Goal: Task Accomplishment & Management: Manage account settings

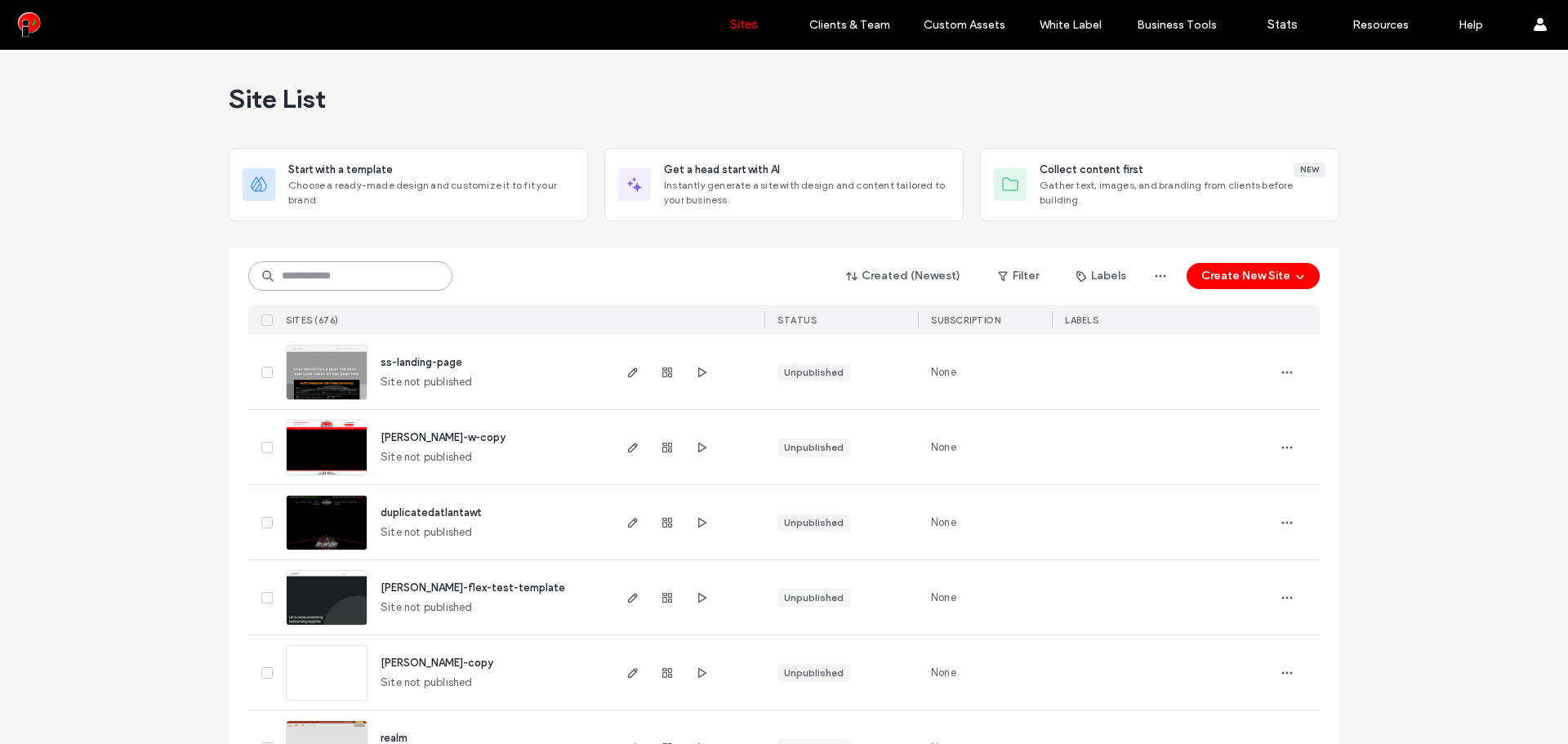
click at [385, 290] on input at bounding box center [350, 276] width 204 height 30
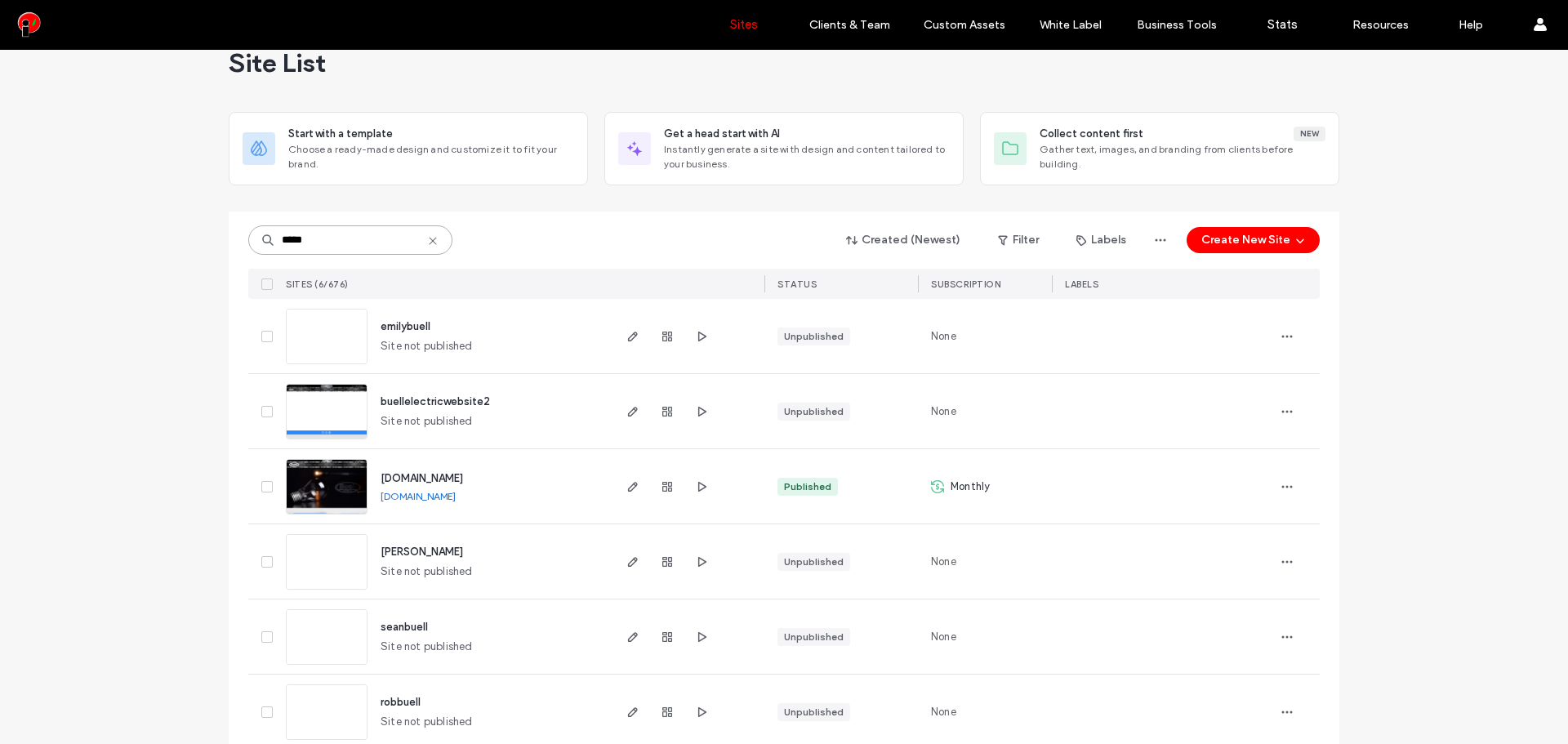
scroll to position [62, 0]
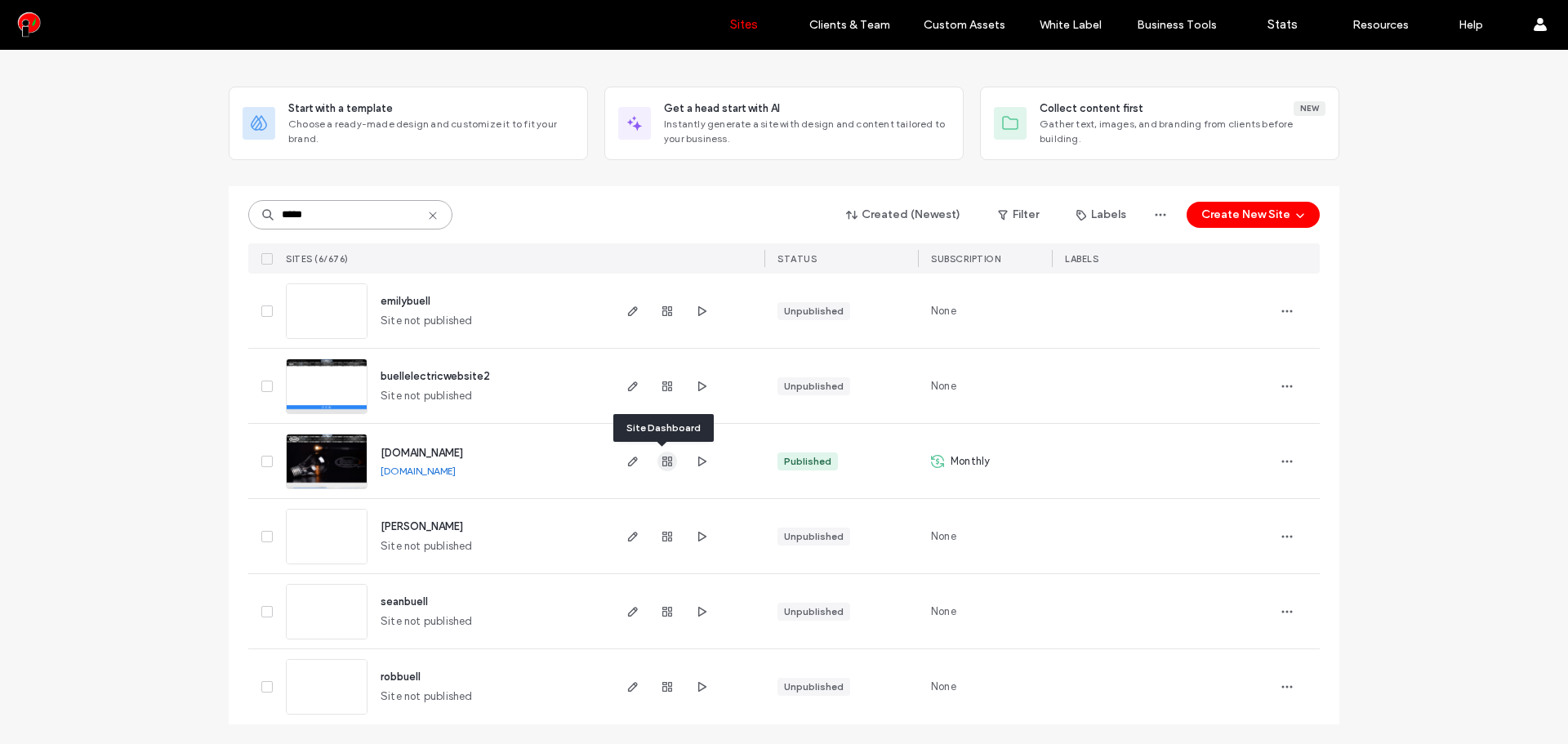
type input "*****"
click at [661, 462] on icon "button" at bounding box center [668, 462] width 13 height 13
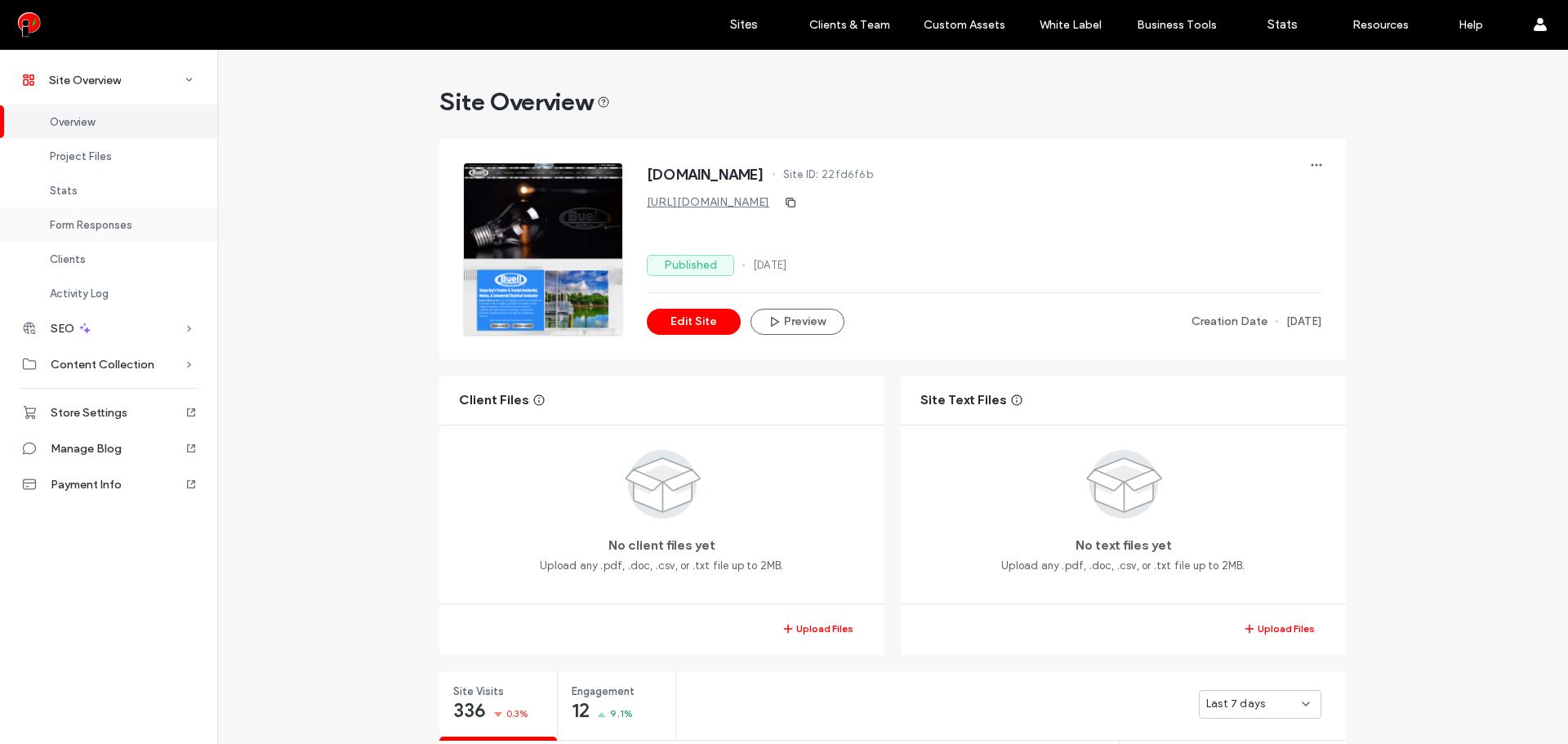
click at [104, 229] on span "Form Responses" at bounding box center [91, 224] width 83 height 13
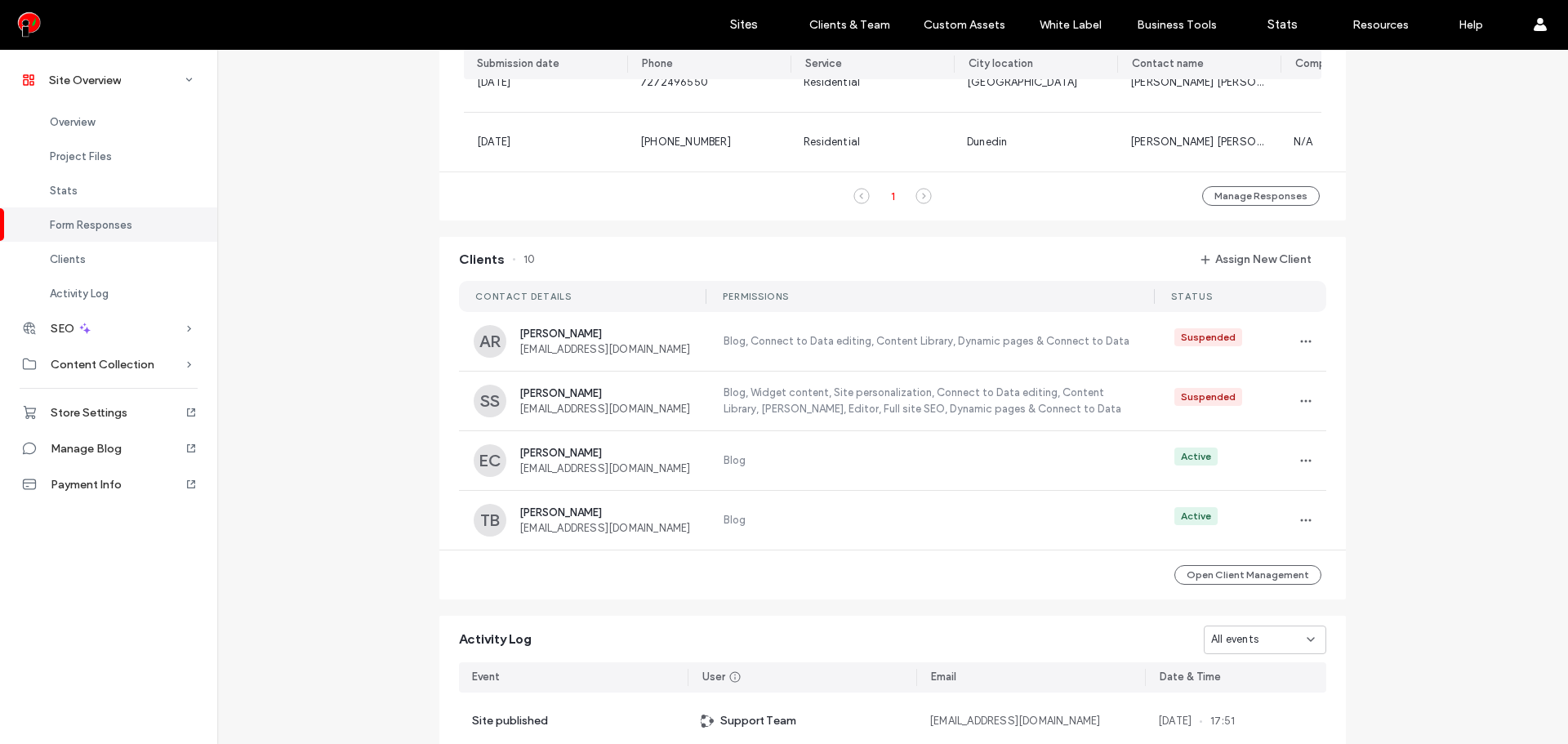
scroll to position [1188, 0]
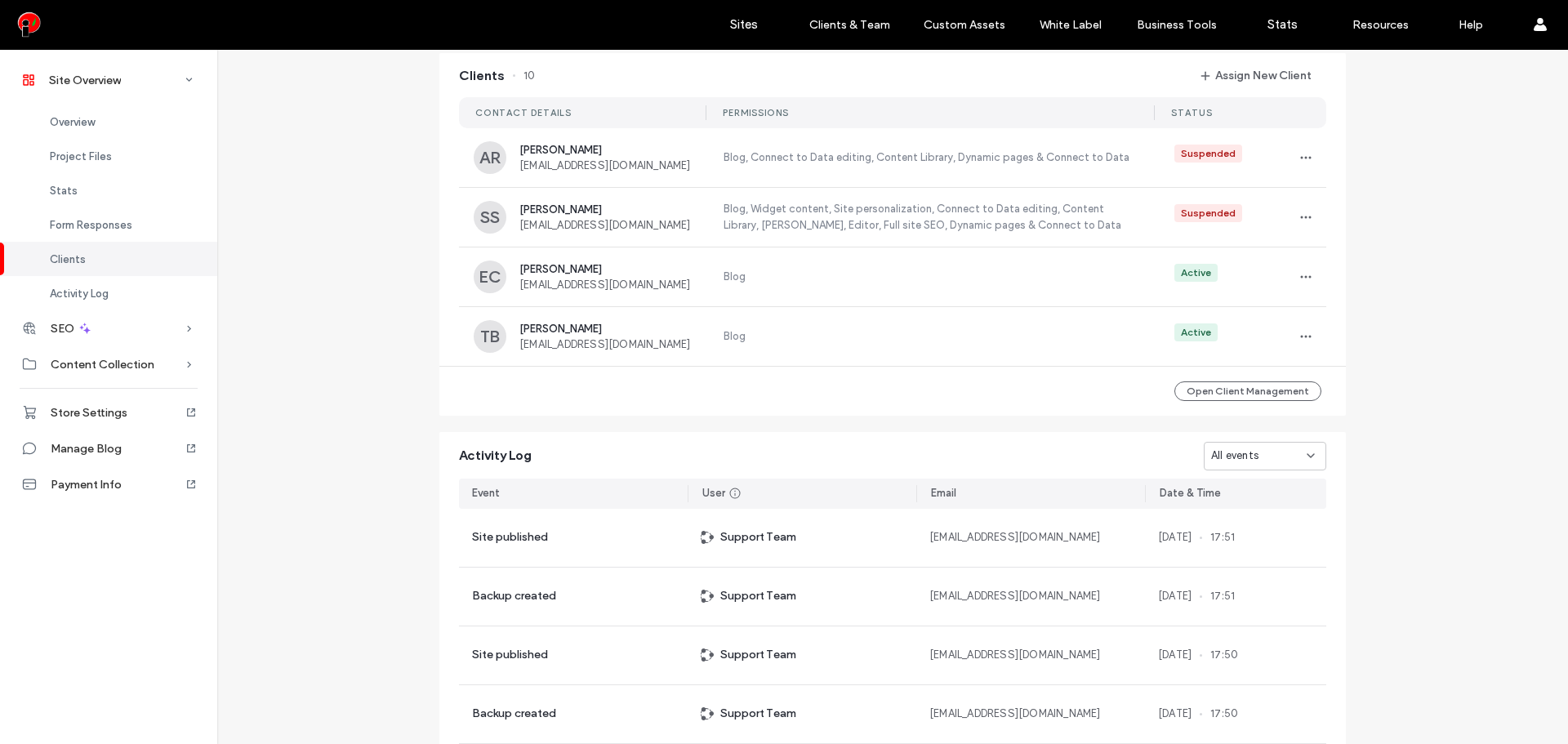
scroll to position [1323, 0]
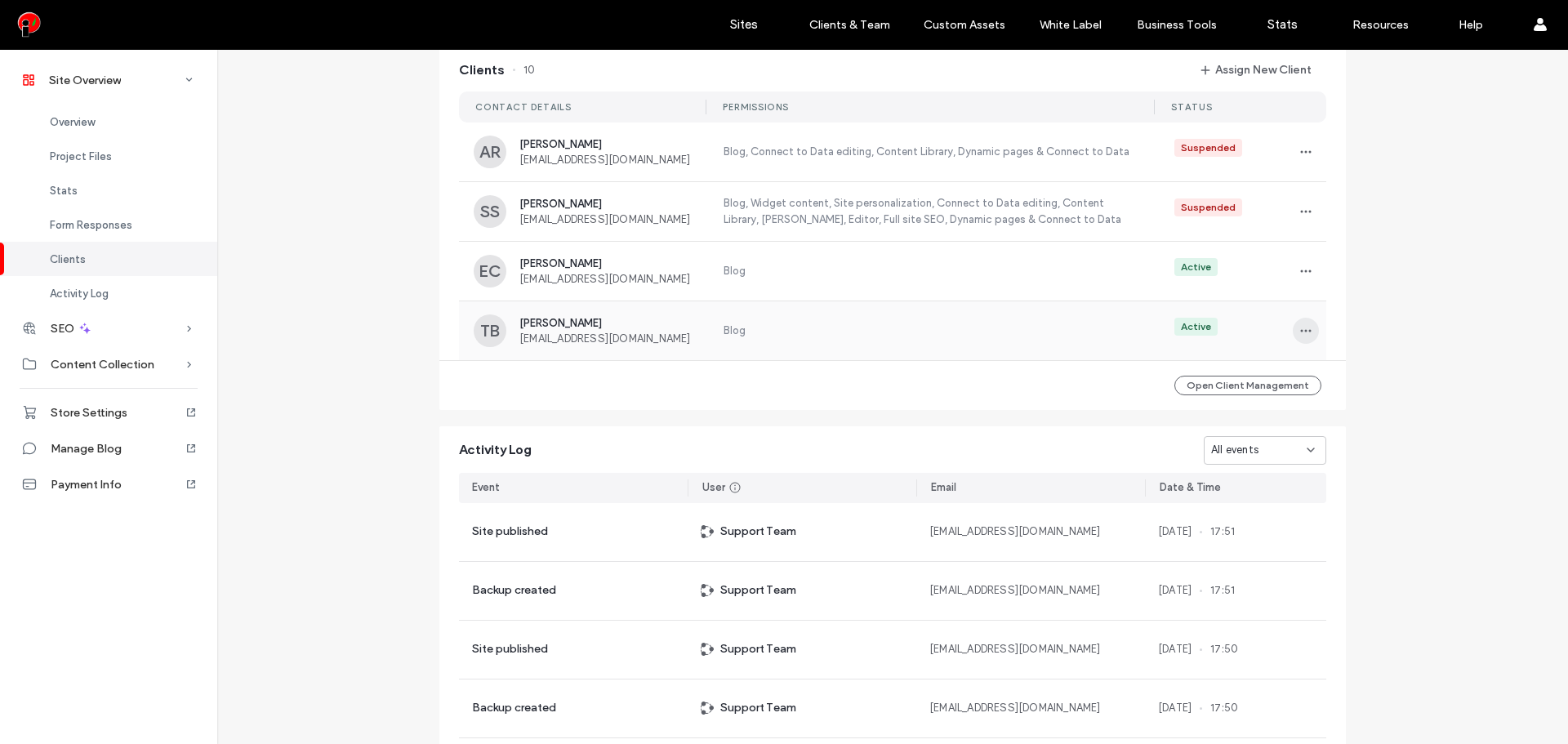
click at [1299, 337] on icon "button" at bounding box center [1306, 331] width 13 height 13
click at [1320, 379] on span at bounding box center [1311, 382] width 19 height 18
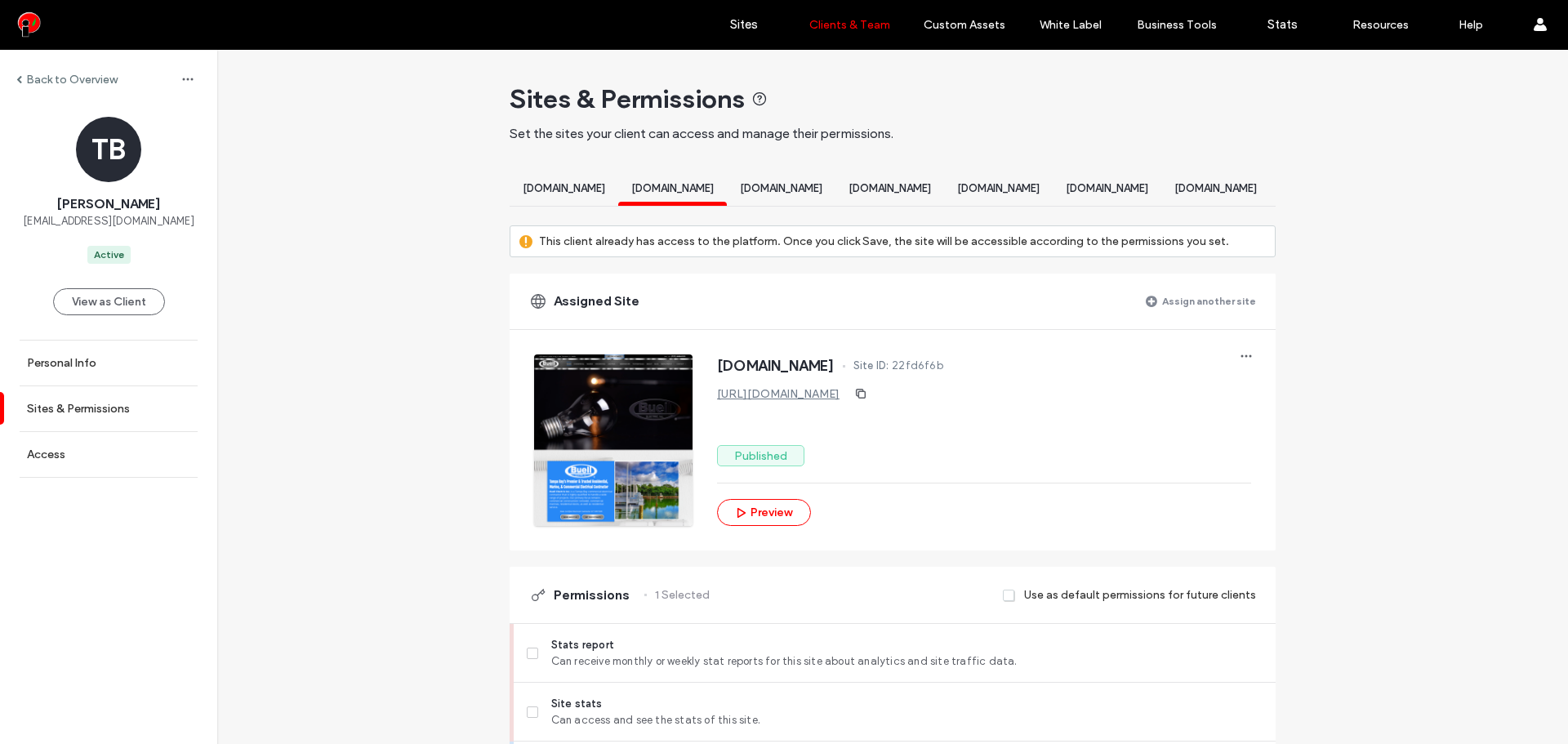
click at [23, 83] on div "Back to Overview" at bounding box center [66, 80] width 101 height 13
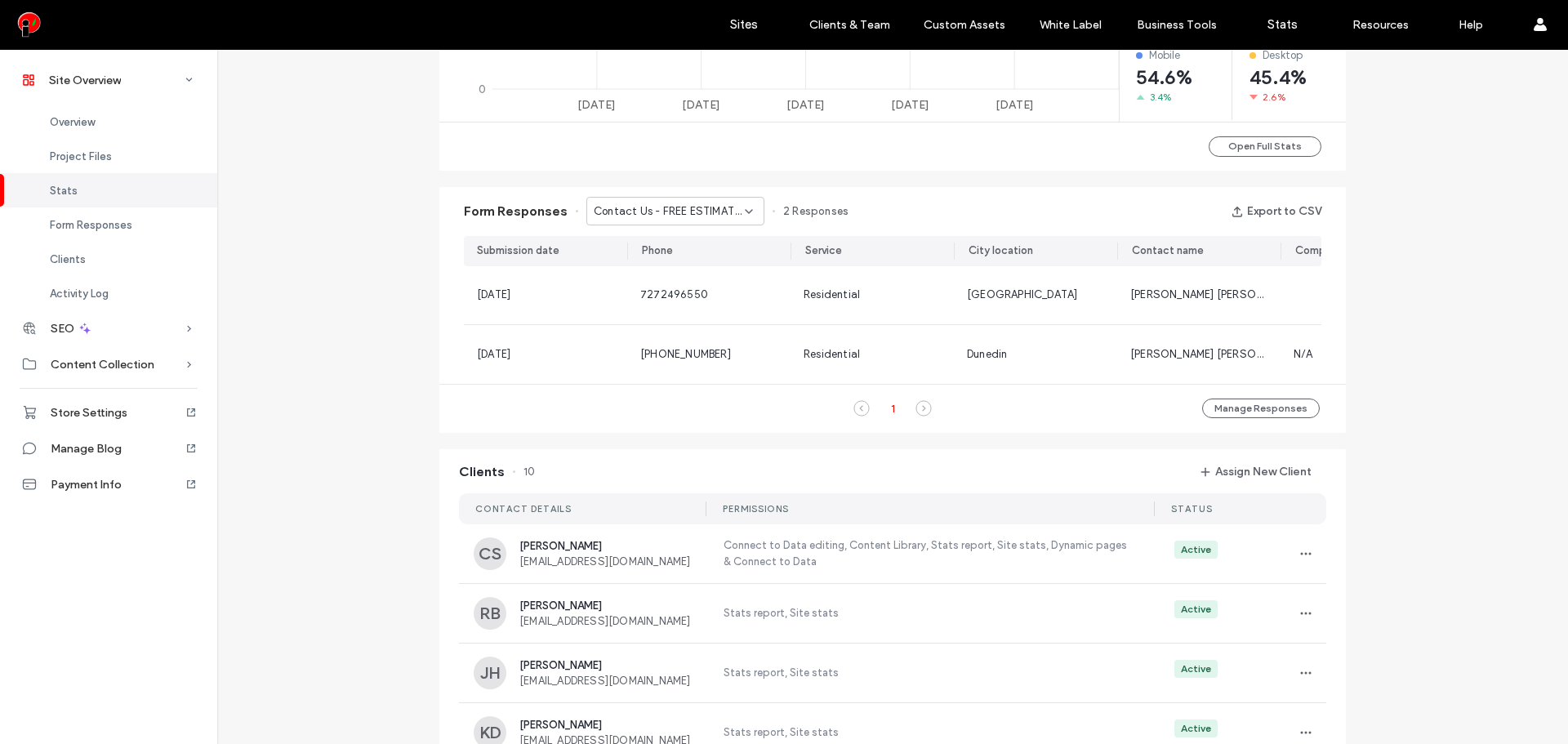
scroll to position [998, 0]
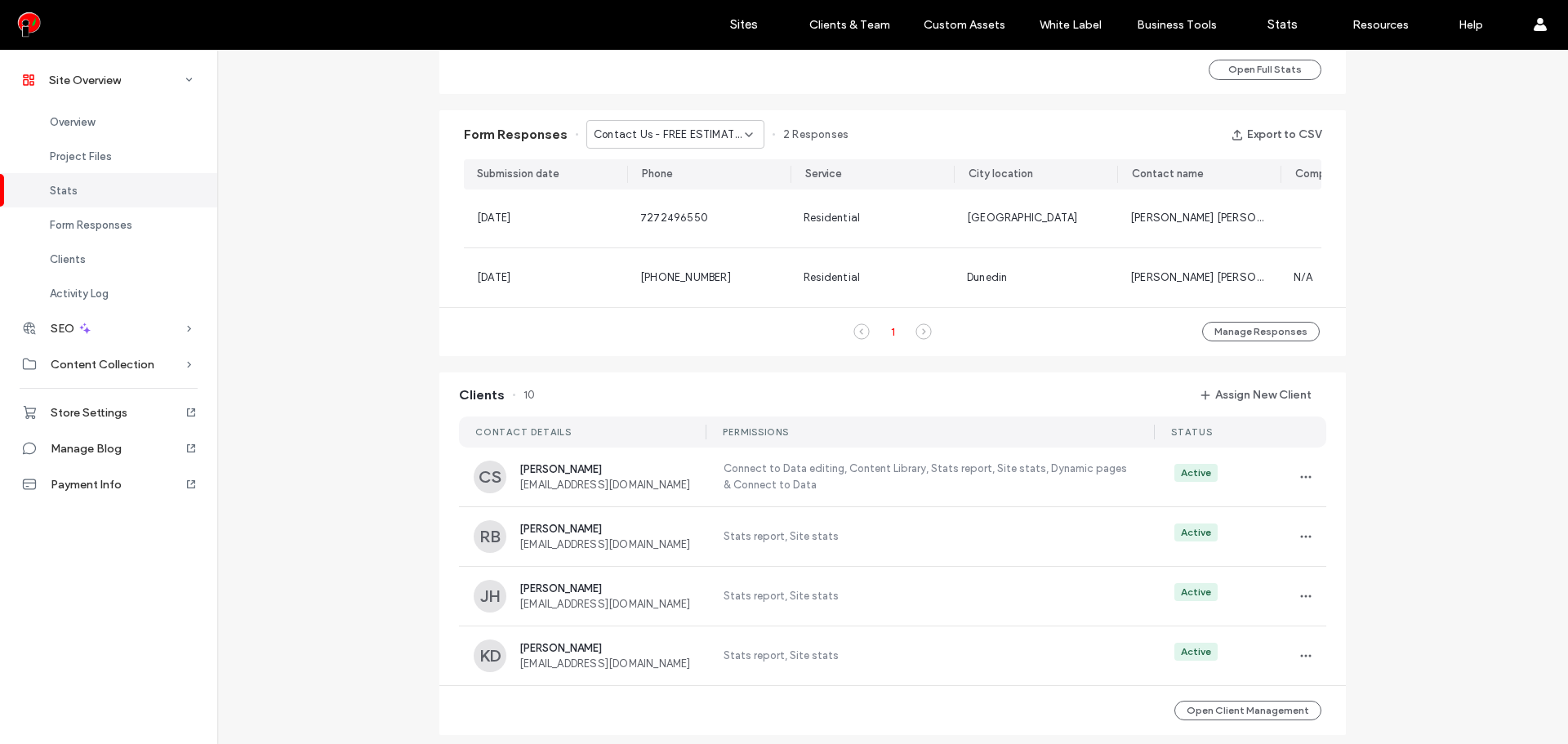
scroll to position [1135, 0]
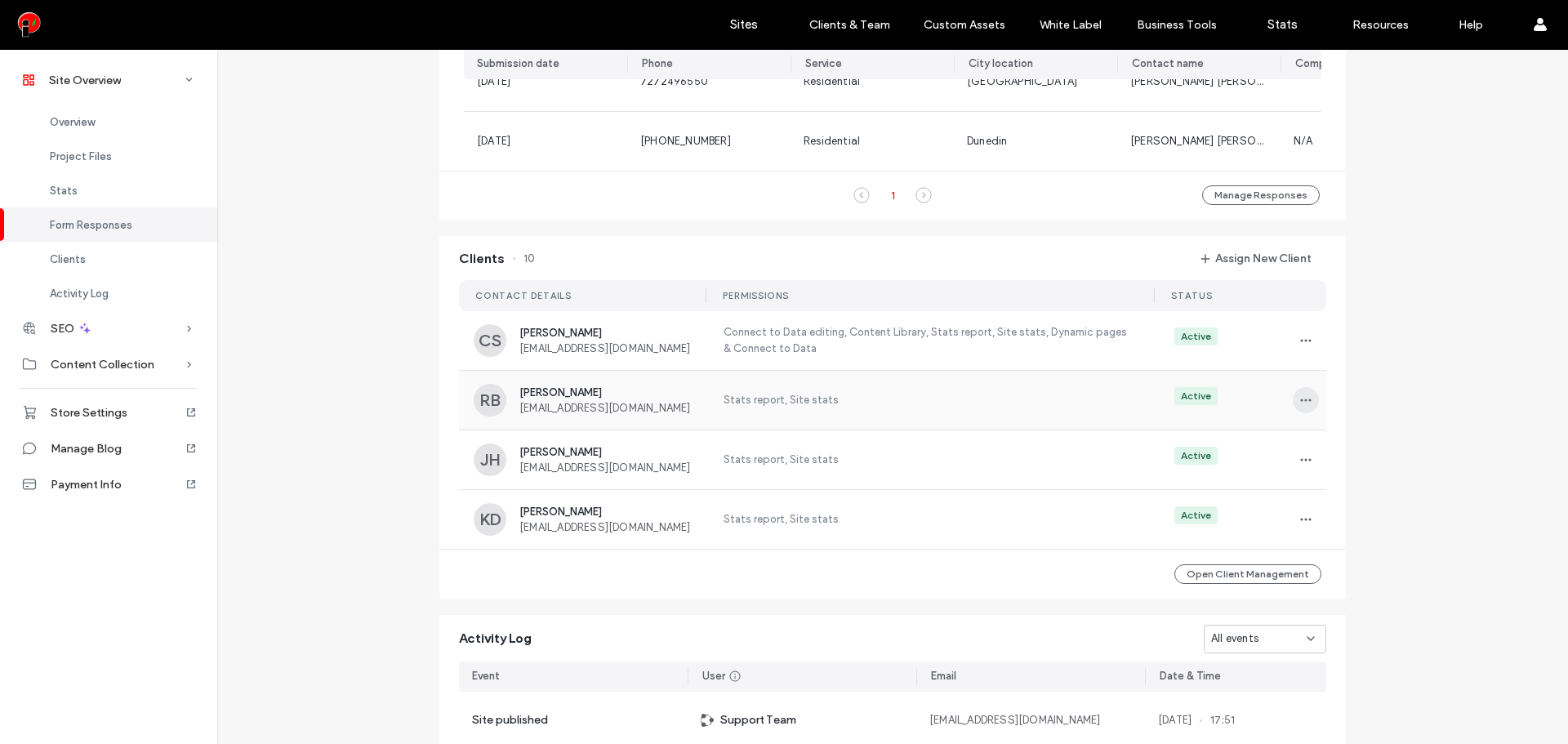
click at [1307, 413] on span "button" at bounding box center [1305, 399] width 26 height 26
click at [1355, 452] on span "Edit Permissions" at bounding box center [1360, 451] width 80 height 16
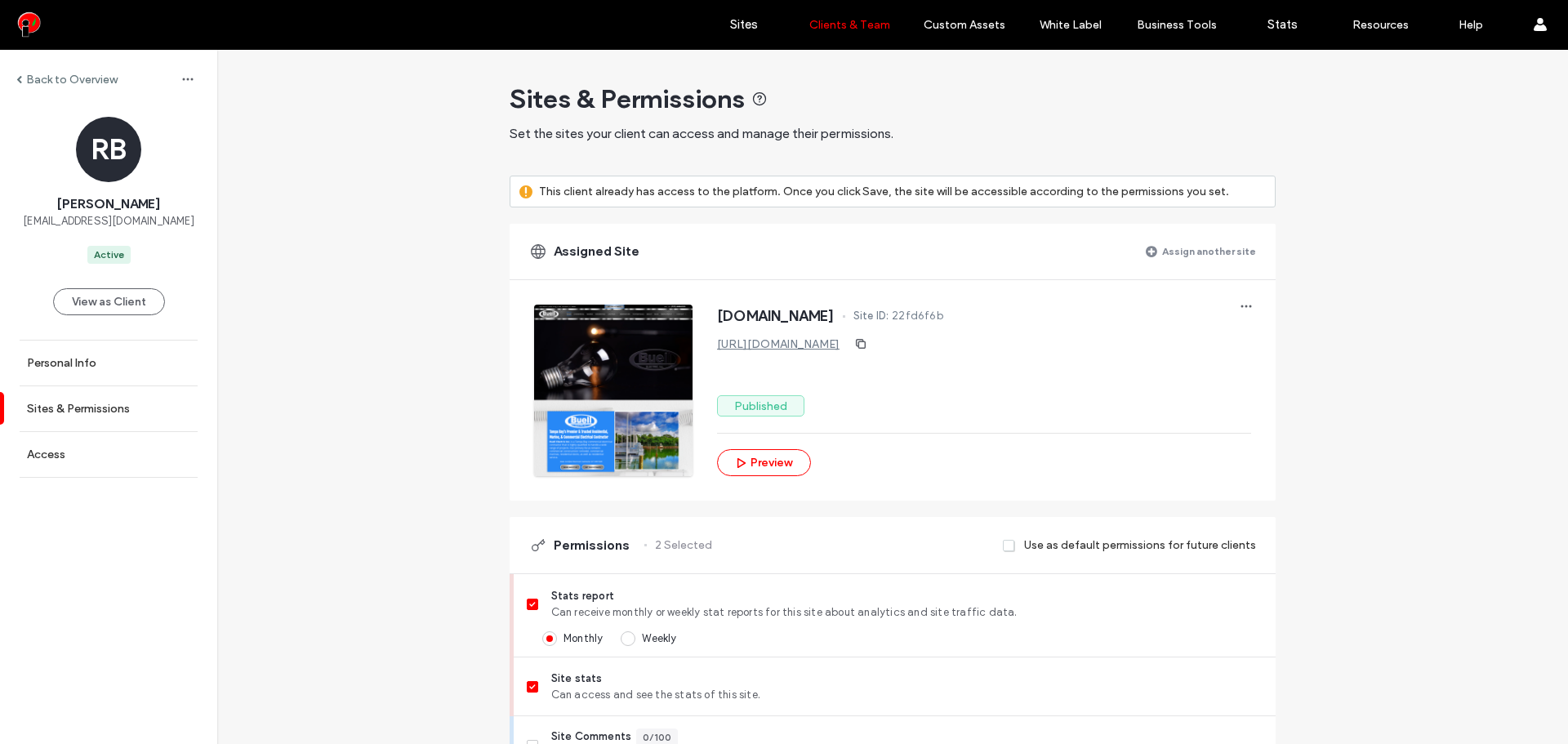
click at [39, 83] on label "Back to Overview" at bounding box center [71, 80] width 91 height 13
